Goal: Task Accomplishment & Management: Complete application form

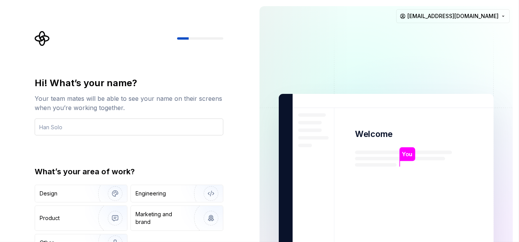
click at [82, 127] on input "text" at bounding box center [129, 127] width 189 height 17
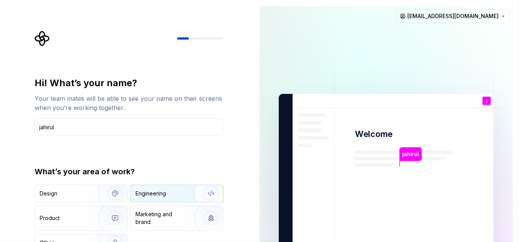
type input "jahirul"
click at [166, 193] on div "Engineering" at bounding box center [166, 194] width 61 height 8
click at [347, 158] on img at bounding box center [386, 174] width 312 height 364
click at [187, 105] on div "Your team mates will be able to see your name on their screens when you’re work…" at bounding box center [129, 103] width 189 height 18
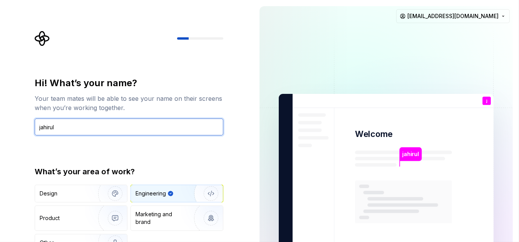
click at [105, 121] on input "jahirul" at bounding box center [129, 127] width 189 height 17
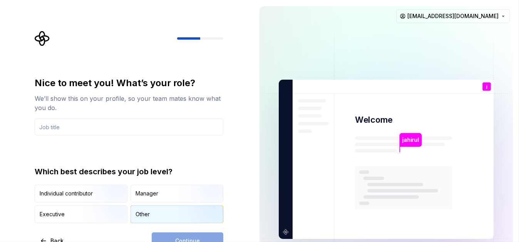
click at [151, 211] on div "Other" at bounding box center [177, 214] width 92 height 17
click at [68, 126] on input "text" at bounding box center [129, 127] width 189 height 17
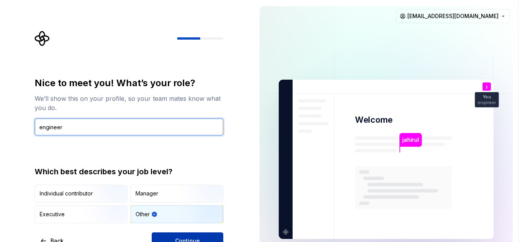
type input "engineer"
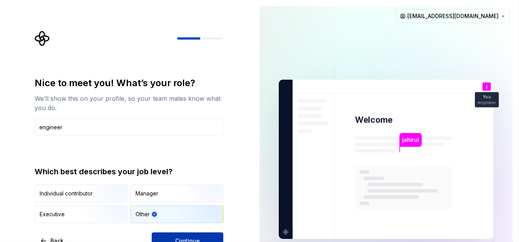
click at [198, 234] on button "Continue" at bounding box center [188, 241] width 72 height 17
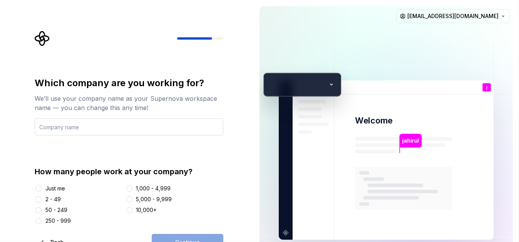
click at [94, 128] on input "text" at bounding box center [129, 127] width 189 height 17
type input "BRLBD"
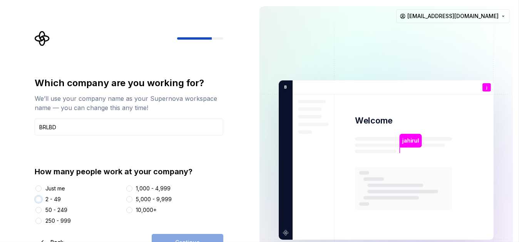
click at [38, 198] on button "2 - 49" at bounding box center [38, 200] width 6 height 6
click at [188, 241] on span "Continue" at bounding box center [187, 243] width 25 height 8
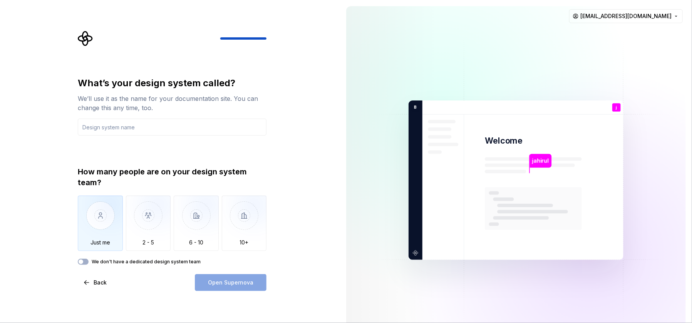
click at [101, 226] on img "button" at bounding box center [100, 222] width 45 height 52
click at [132, 124] on input "text" at bounding box center [172, 127] width 189 height 17
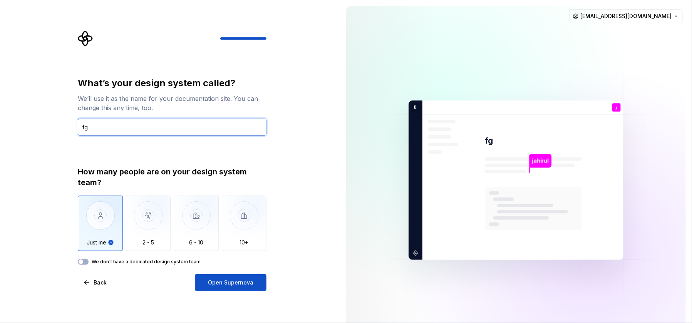
type input "f"
type input "BRLBD"
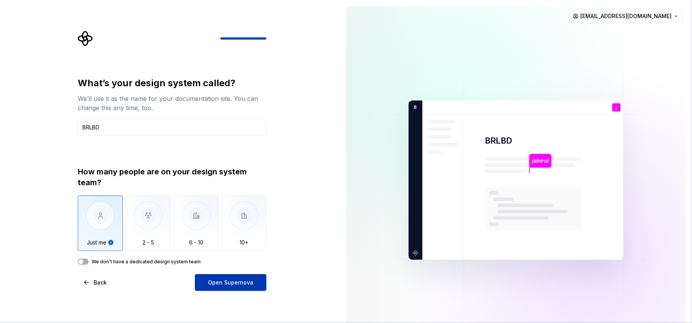
click at [232, 242] on span "Open Supernova" at bounding box center [230, 283] width 45 height 8
